Goal: Transaction & Acquisition: Purchase product/service

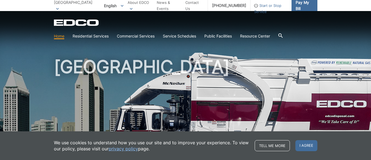
click at [306, 5] on span "Pay My Bill" at bounding box center [304, 5] width 17 height 12
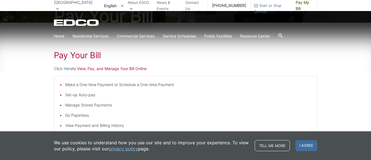
scroll to position [89, 0]
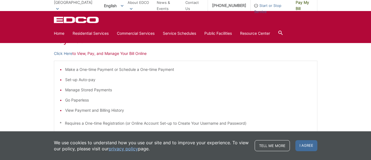
click at [114, 53] on p "Click Here to View, Pay, and Manage Your Bill Online" at bounding box center [186, 53] width 264 height 6
click at [105, 55] on p "Click Here to View, Pay, and Manage Your Bill Online" at bounding box center [186, 53] width 264 height 6
drag, startPoint x: 369, startPoint y: 39, endPoint x: 369, endPoint y: 54, distance: 14.9
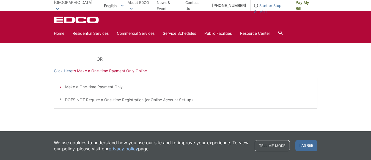
scroll to position [175, 0]
click at [121, 70] on p "Click Here to Make a One-time Payment Only Online" at bounding box center [186, 70] width 264 height 6
click at [64, 70] on link "Click Here" at bounding box center [63, 70] width 18 height 6
